Goal: Task Accomplishment & Management: Complete application form

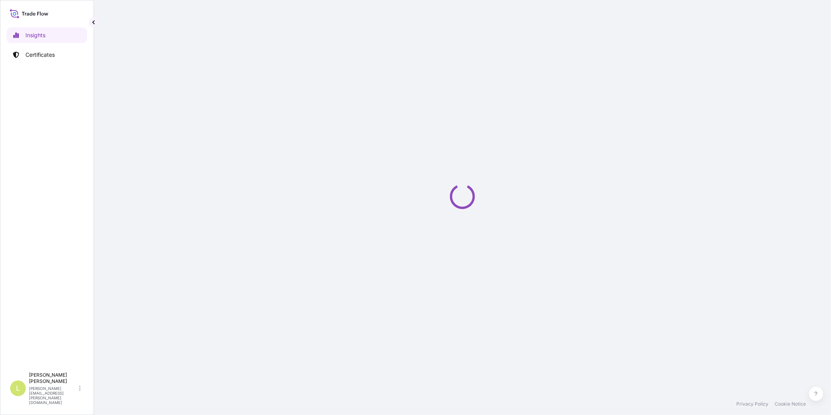
select select "2025"
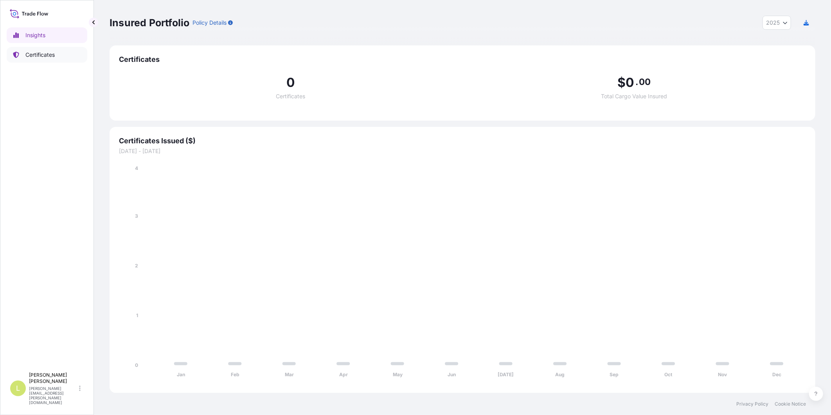
click at [29, 52] on p "Certificates" at bounding box center [39, 55] width 29 height 8
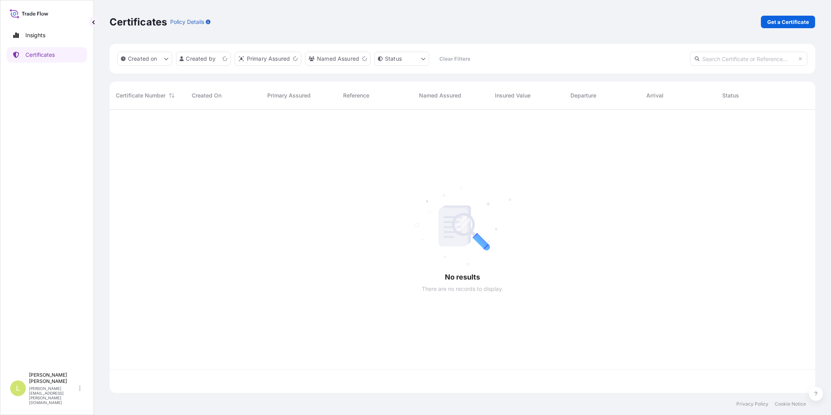
scroll to position [281, 699]
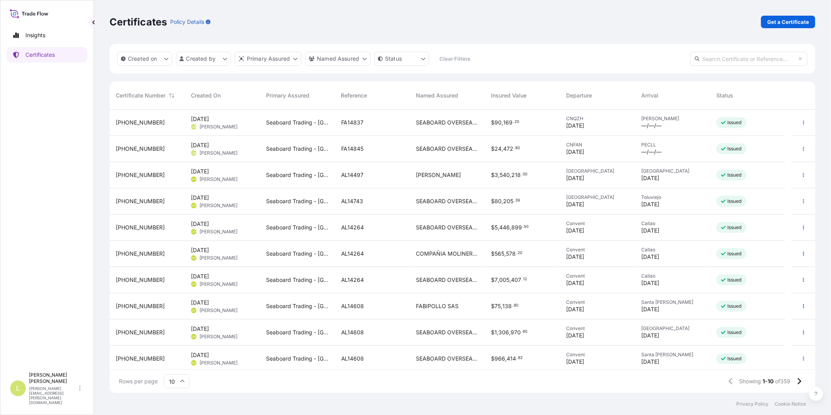
click at [484, 130] on div "SEABOARD OVERSEAS [GEOGRAPHIC_DATA] SAS" at bounding box center [447, 123] width 75 height 26
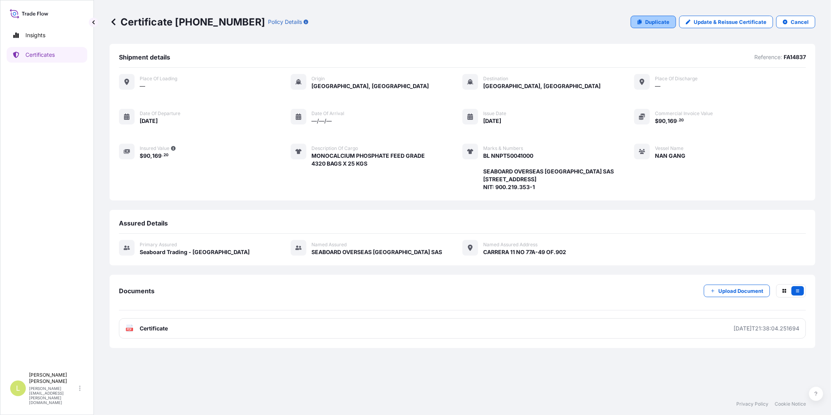
click at [642, 24] on icon at bounding box center [640, 22] width 4 height 5
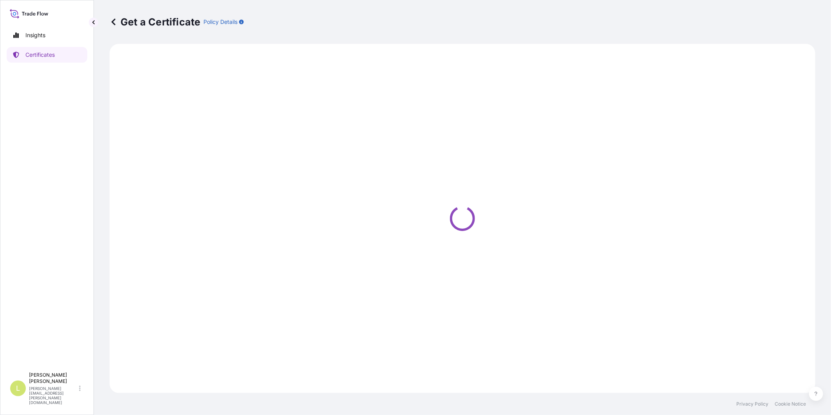
select select "Ocean Vessel"
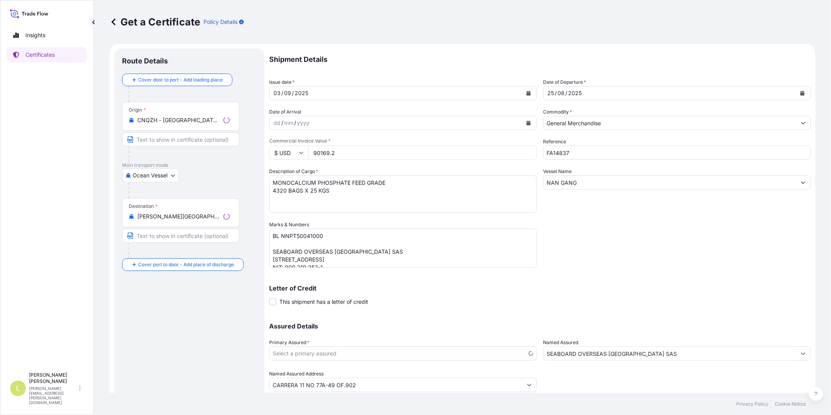
select select "31639"
click at [528, 90] on button "Calendar" at bounding box center [528, 93] width 13 height 13
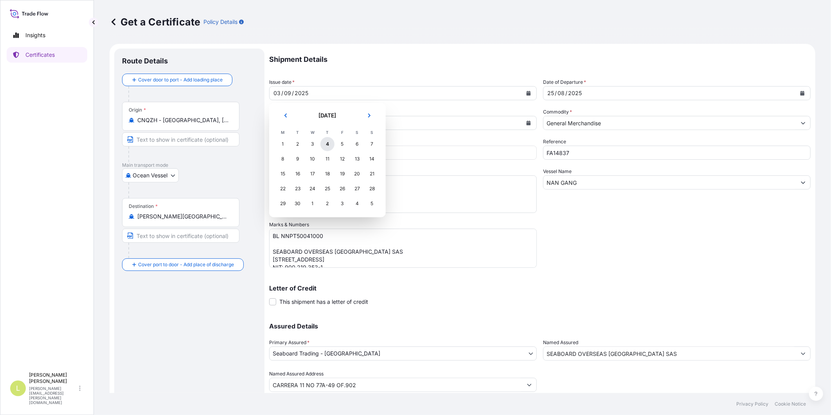
click at [330, 142] on div "4" at bounding box center [327, 144] width 14 height 14
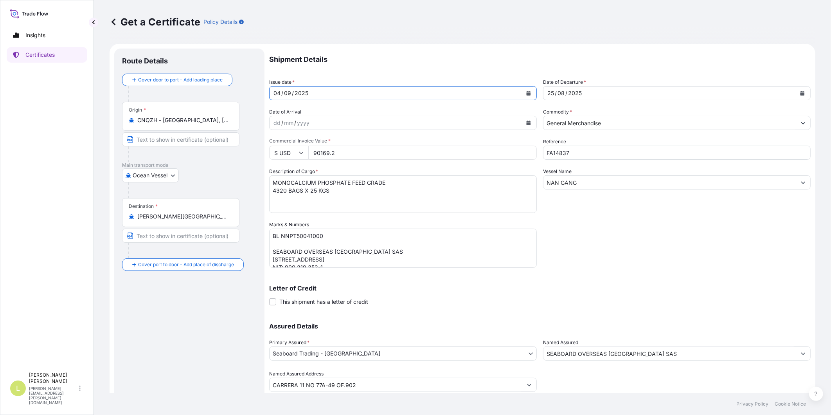
click at [796, 95] on button "Calendar" at bounding box center [802, 93] width 13 height 13
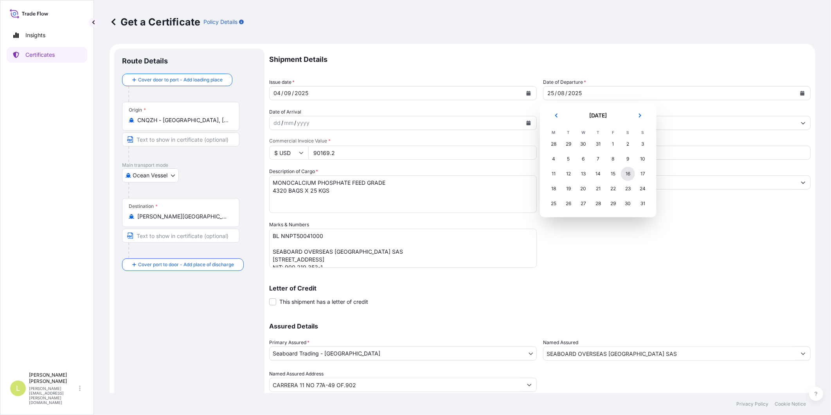
click at [626, 175] on div "16" at bounding box center [628, 174] width 14 height 14
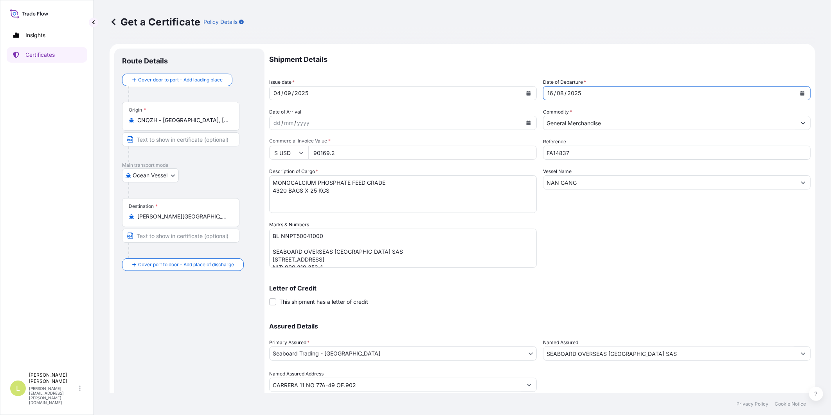
click at [570, 153] on input "FA14837" at bounding box center [677, 153] width 268 height 14
type input "FA14838"
click at [574, 183] on input "NAN GANG" at bounding box center [669, 182] width 253 height 14
drag, startPoint x: 578, startPoint y: 183, endPoint x: 530, endPoint y: 185, distance: 48.2
click at [530, 185] on div "Shipment Details Issue date * [DATE] Date of Departure * [DATE] Date of Arrival…" at bounding box center [539, 220] width 541 height 343
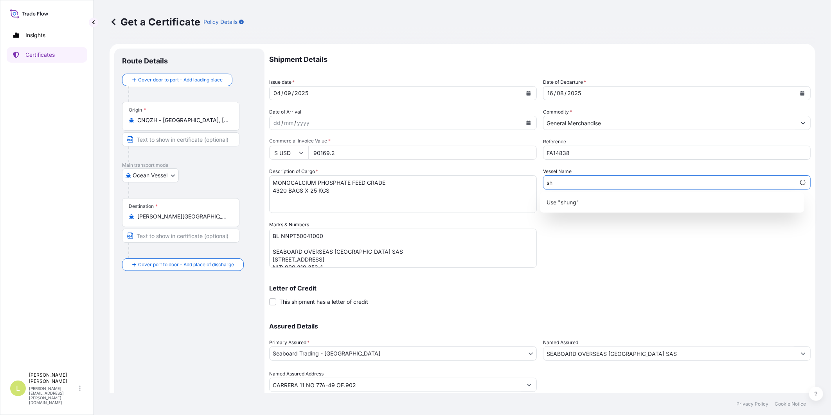
type input "s"
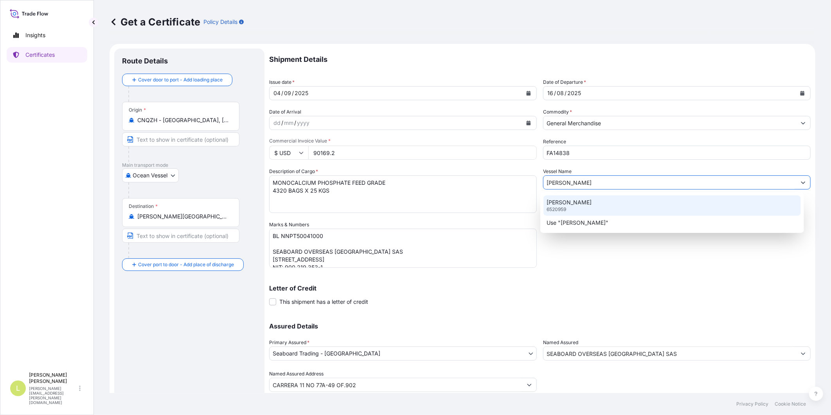
click at [562, 198] on div "[PERSON_NAME] 6520959" at bounding box center [671, 205] width 257 height 20
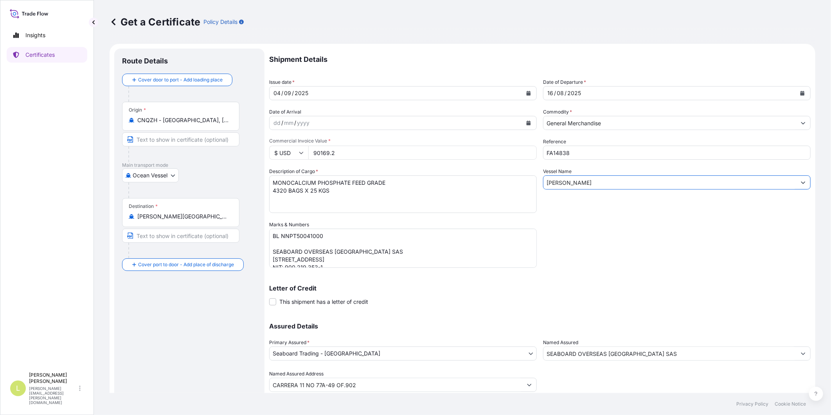
type input "[PERSON_NAME]"
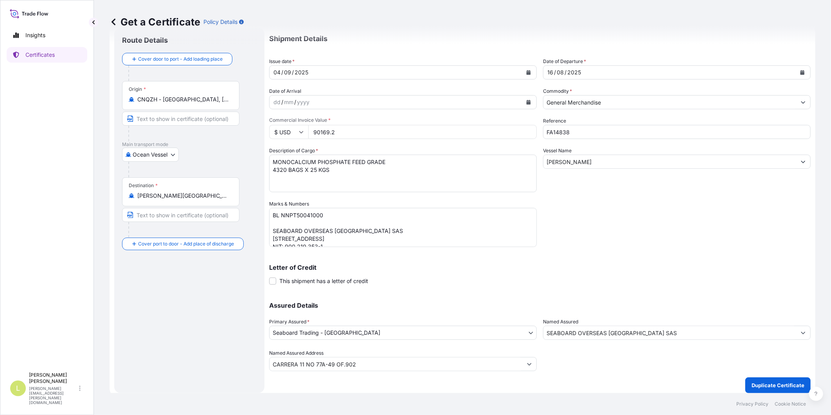
scroll to position [25, 0]
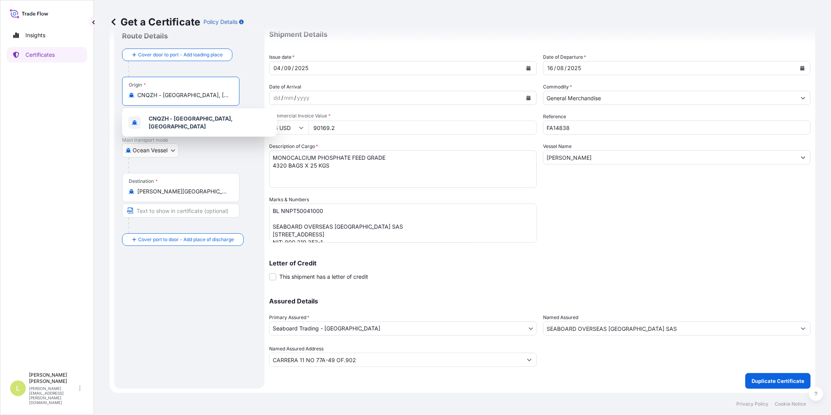
drag, startPoint x: 210, startPoint y: 96, endPoint x: 123, endPoint y: 97, distance: 86.9
click at [123, 97] on div "Origin * [GEOGRAPHIC_DATA] - [GEOGRAPHIC_DATA], [GEOGRAPHIC_DATA]" at bounding box center [180, 91] width 117 height 29
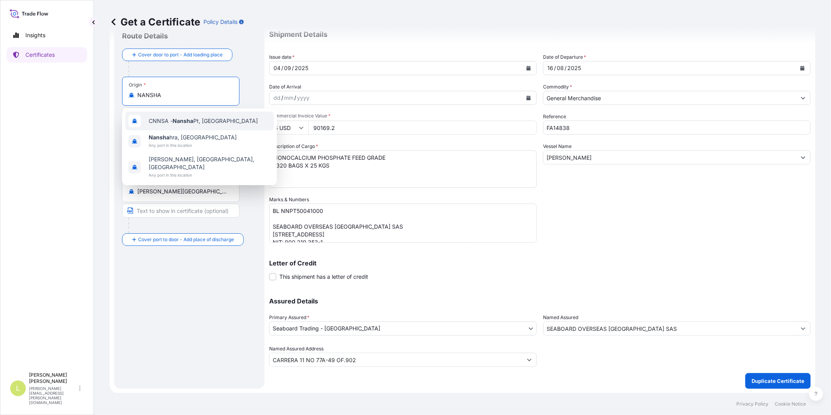
click at [199, 117] on span "CNNSA - Nansha Pt, [GEOGRAPHIC_DATA]" at bounding box center [203, 121] width 109 height 8
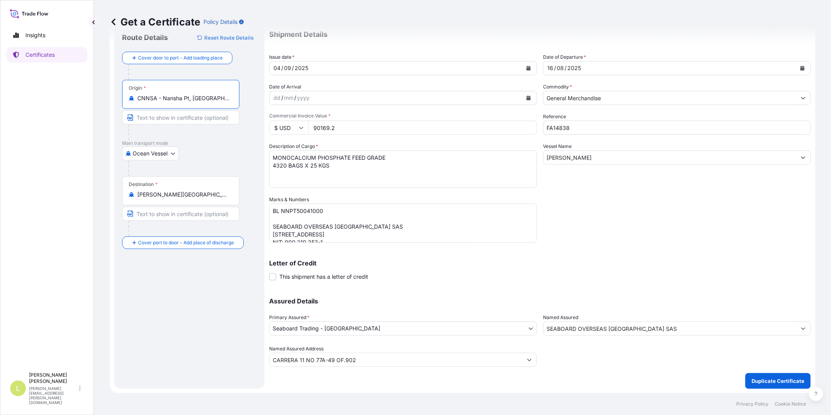
type input "CNNSA - Nansha Pt, [GEOGRAPHIC_DATA]"
drag, startPoint x: 367, startPoint y: 157, endPoint x: 256, endPoint y: 156, distance: 110.7
click at [256, 156] on form "Route Details Reset Route Details Cover door to port - Add loading place Place …" at bounding box center [463, 206] width 706 height 374
type textarea "MANGANESE SULPHATE MONOHYDRATE 4320 BAGS X 25 KGS"
click at [336, 128] on input "90169.2" at bounding box center [422, 127] width 228 height 14
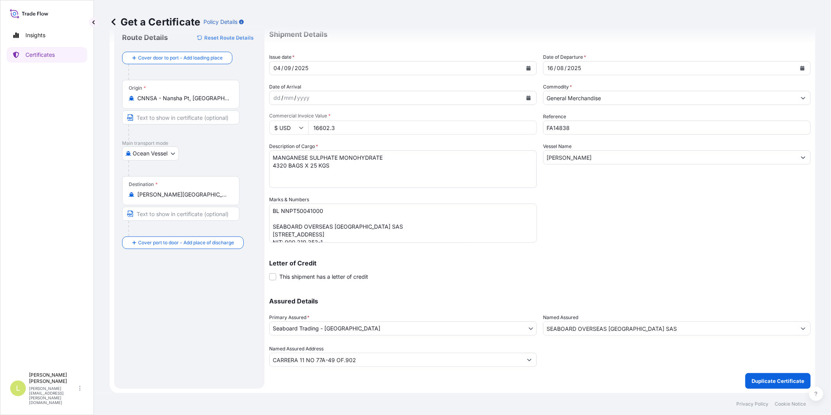
type input "16602.3"
click at [623, 250] on div "Letter of Credit This shipment has a letter of credit Letter of credit * Letter…" at bounding box center [539, 265] width 541 height 30
click at [301, 210] on textarea "BL NNPT50041000 SEABOARD OVERSEAS [GEOGRAPHIC_DATA] SAS [STREET_ADDRESS] NIT: 9…" at bounding box center [403, 222] width 268 height 39
type textarea "BL HUHI50407600 SEABOARD OVERSEAS [GEOGRAPHIC_DATA] SAS [STREET_ADDRESS] NIT: 9…"
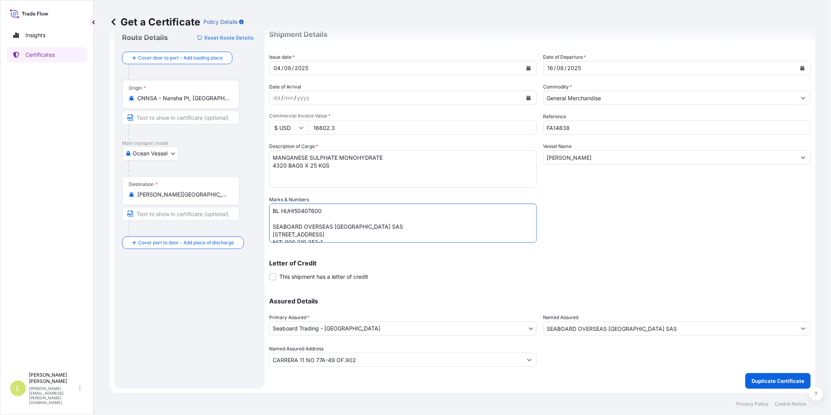
click at [300, 167] on textarea "MONOCALCIUM PHOSPHATE FEED GRADE 4320 BAGS X 25 KGS" at bounding box center [403, 169] width 268 height 38
paste textarea "1080 BAGS x 25 KG"
type textarea "MANGANESE SULPHATE MONOHYDRATE 1080 BAGS x 25 KGS"
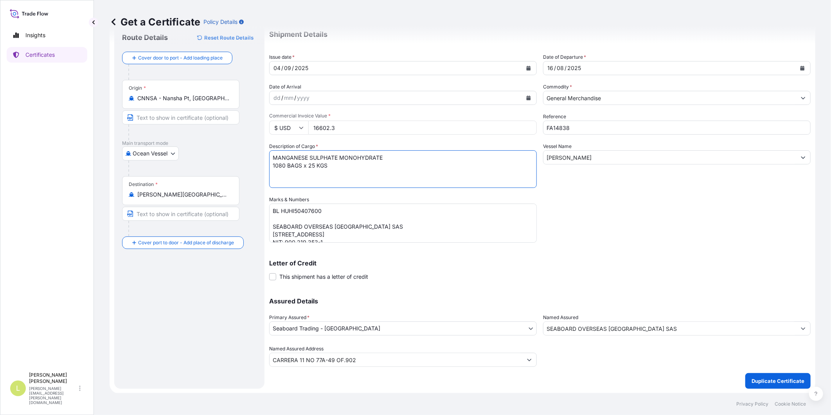
click at [617, 231] on div "Shipment Details Issue date * [DATE] Date of Departure * [DATE] Date of Arrival…" at bounding box center [539, 194] width 541 height 343
click at [755, 380] on p "Duplicate Certificate" at bounding box center [777, 381] width 53 height 8
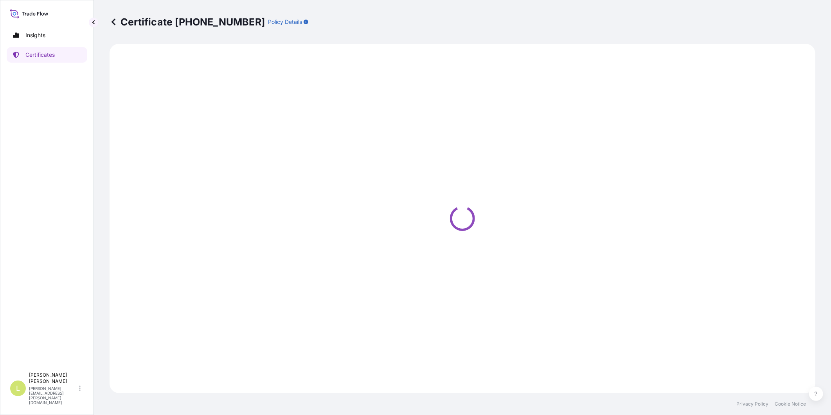
select select "Ocean Vessel"
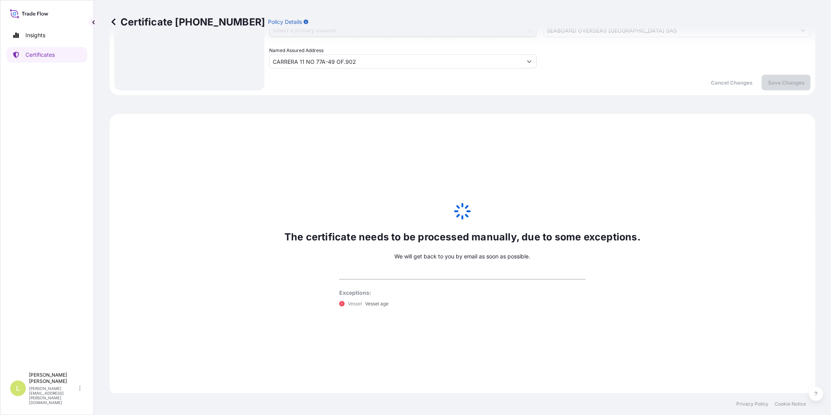
scroll to position [325, 0]
select select "31639"
click at [494, 232] on p "The certificate needs to be processed manually, due to some exceptions." at bounding box center [462, 234] width 356 height 13
click at [459, 208] on icon at bounding box center [463, 210] width 20 height 20
